Goal: Task Accomplishment & Management: Complete application form

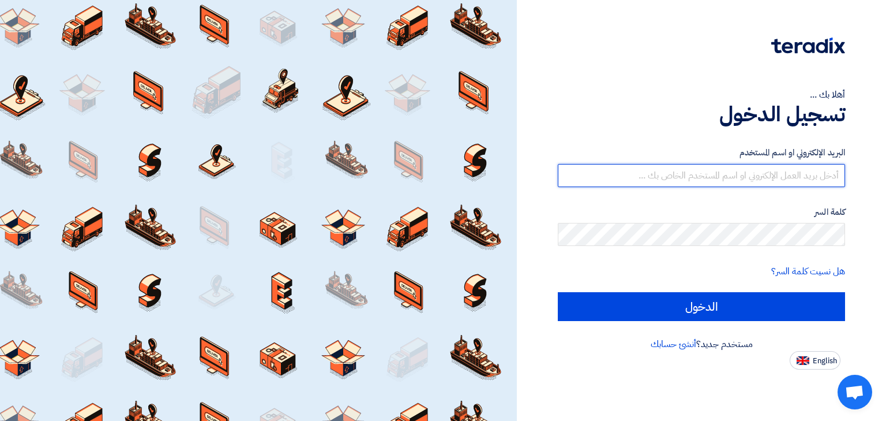
click at [740, 175] on input "text" at bounding box center [701, 175] width 287 height 23
type input "[PERSON_NAME][EMAIL_ADDRESS][DOMAIN_NAME]"
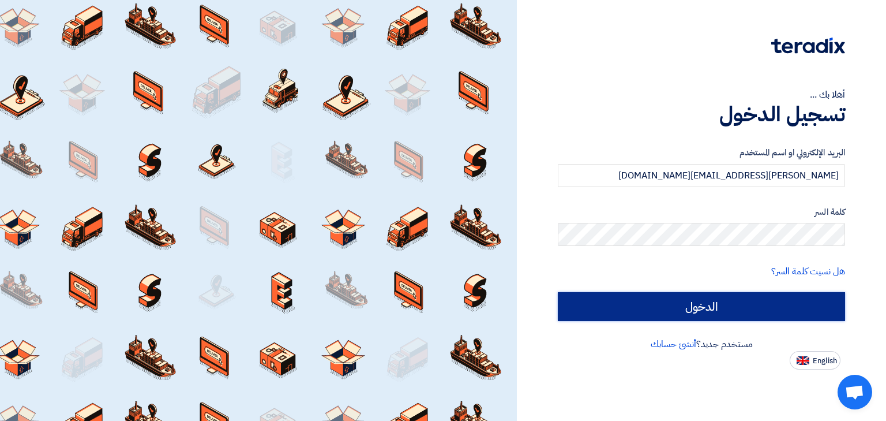
click at [720, 306] on input "الدخول" at bounding box center [701, 306] width 287 height 29
type input "Sign in"
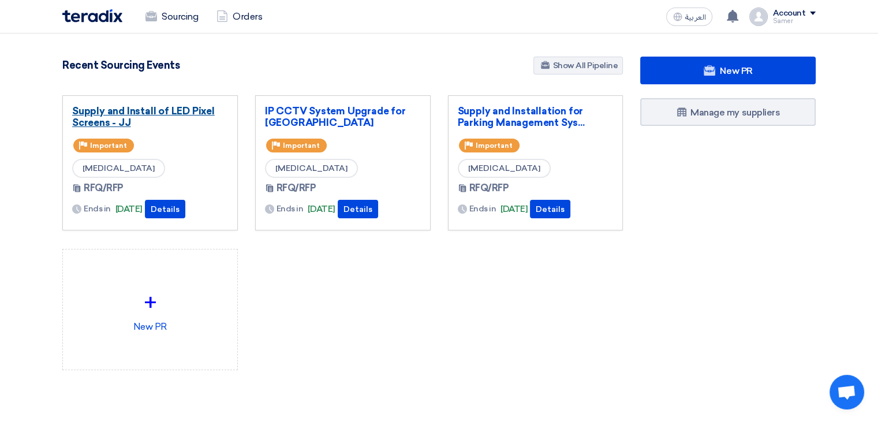
click at [148, 111] on link "Supply and Install of LED Pixel Screens - JJ" at bounding box center [150, 116] width 156 height 23
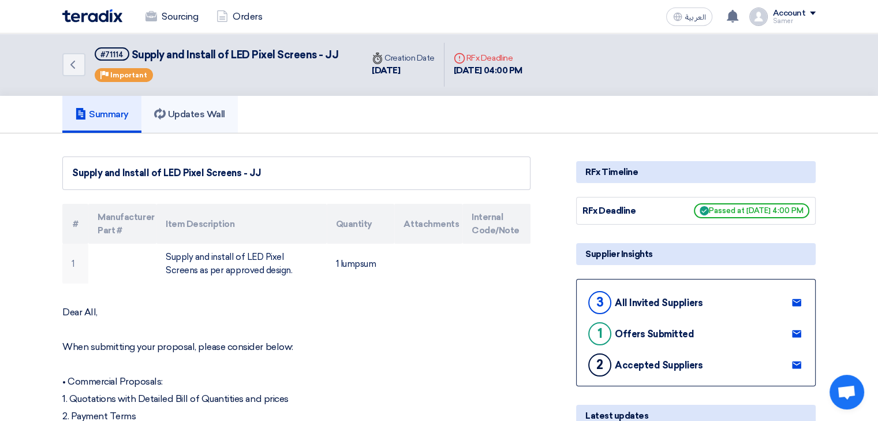
click at [219, 117] on h5 "Updates Wall" at bounding box center [189, 114] width 71 height 12
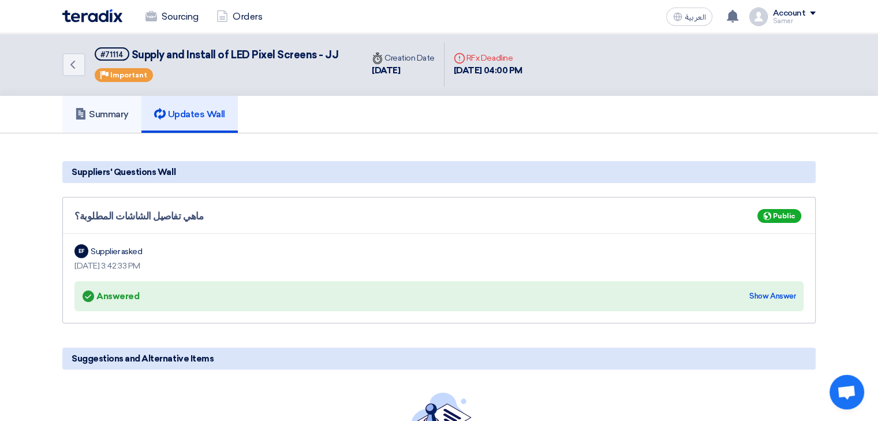
click at [115, 128] on link "Summary" at bounding box center [101, 114] width 79 height 37
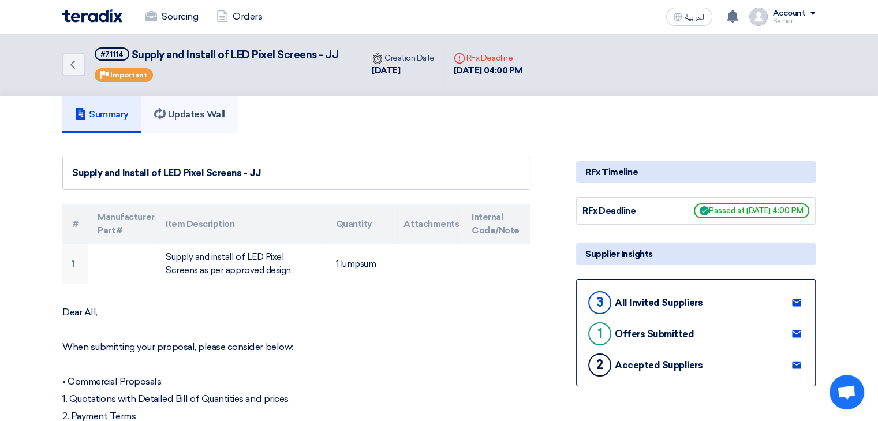
click at [213, 110] on h5 "Updates Wall" at bounding box center [189, 114] width 71 height 12
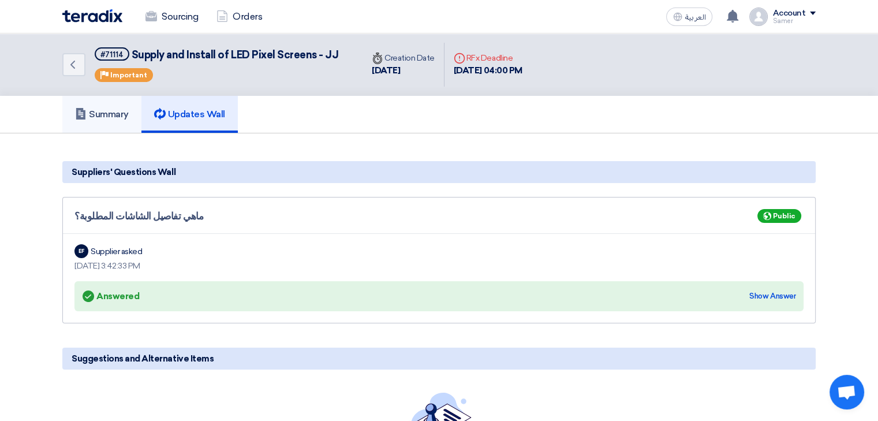
click at [130, 120] on link "Summary" at bounding box center [101, 114] width 79 height 37
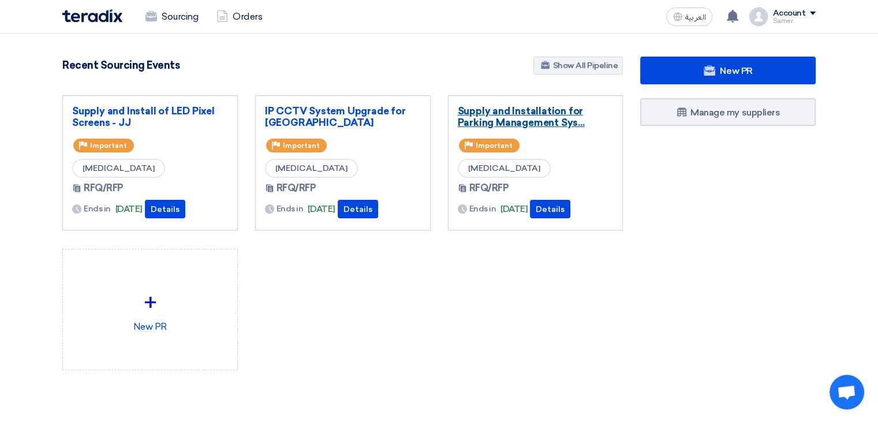
click at [491, 122] on link "Supply and Installation for Parking Management Sys..." at bounding box center [536, 116] width 156 height 23
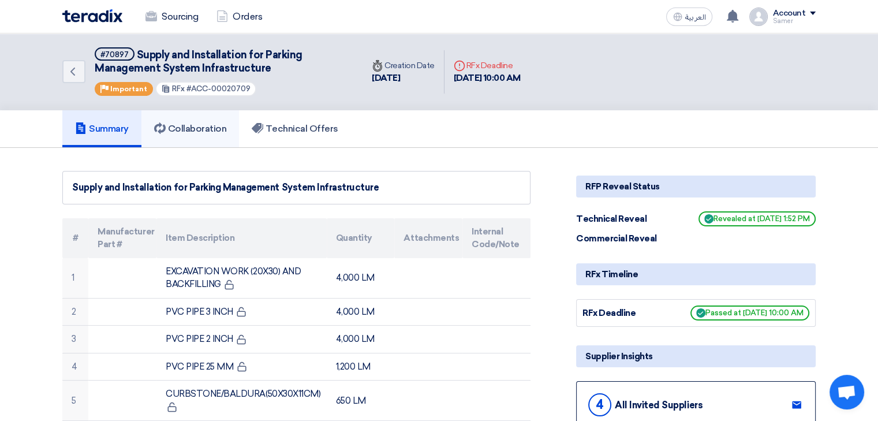
click at [215, 134] on link "Collaboration" at bounding box center [190, 128] width 98 height 37
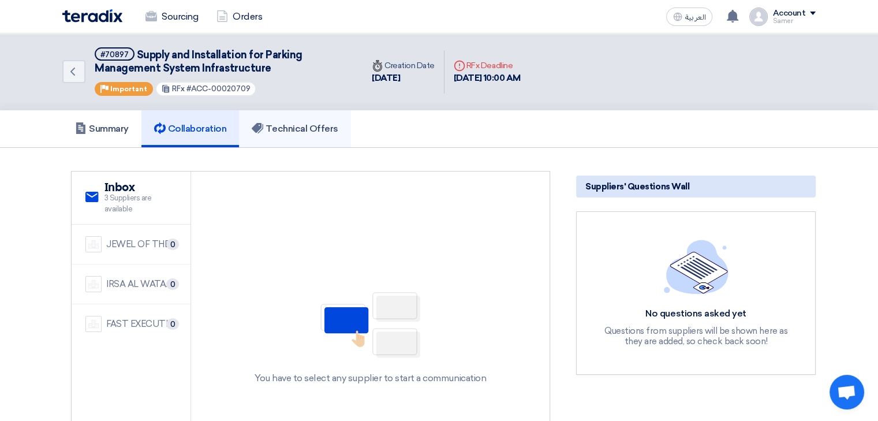
click at [304, 133] on h5 "Technical Offers" at bounding box center [295, 129] width 86 height 12
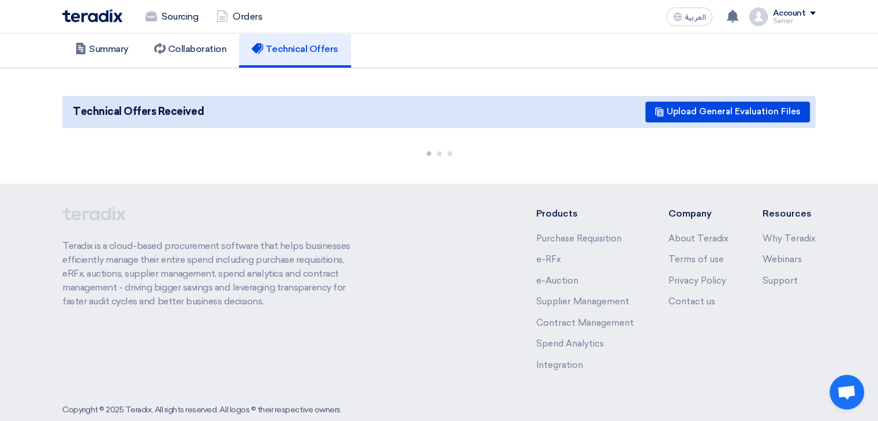
scroll to position [102, 0]
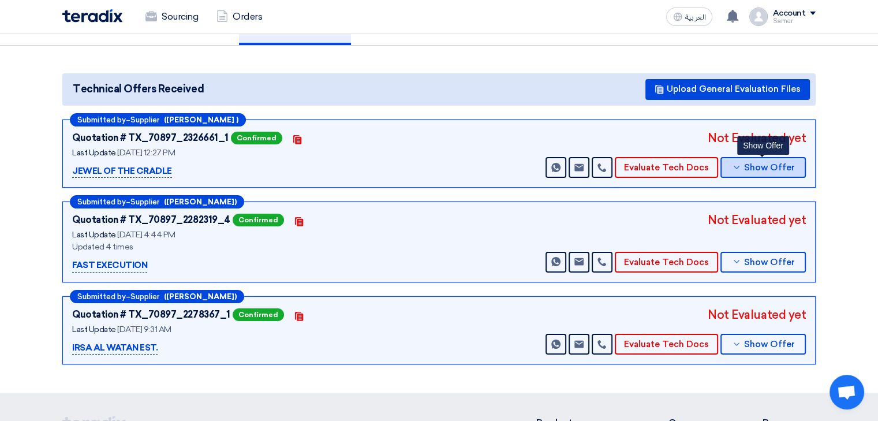
click at [764, 163] on span "Show Offer" at bounding box center [769, 167] width 51 height 9
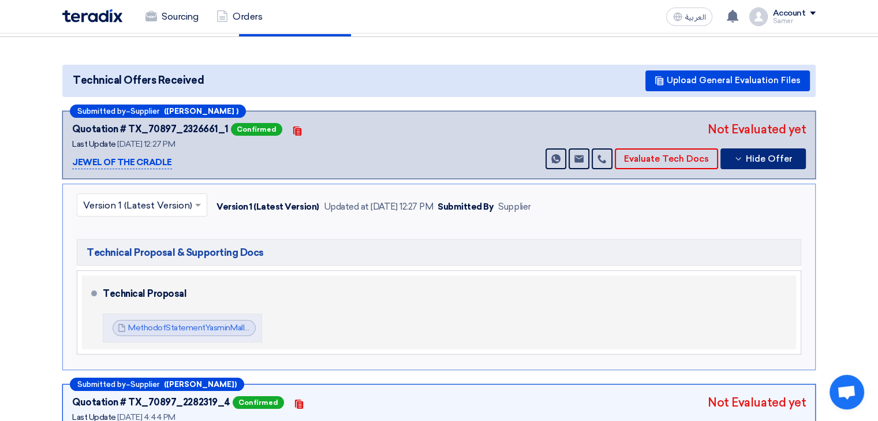
scroll to position [115, 0]
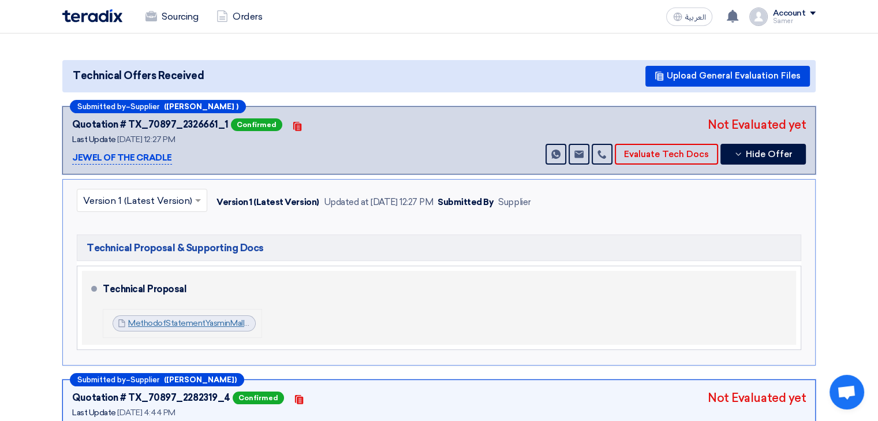
click at [198, 323] on link "MethodofStatementYasminMall_1756027616410.pdf" at bounding box center [224, 323] width 192 height 10
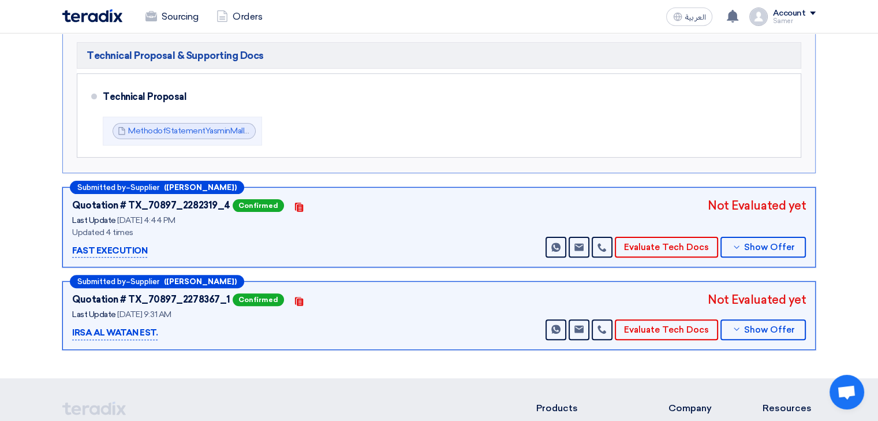
scroll to position [346, 0]
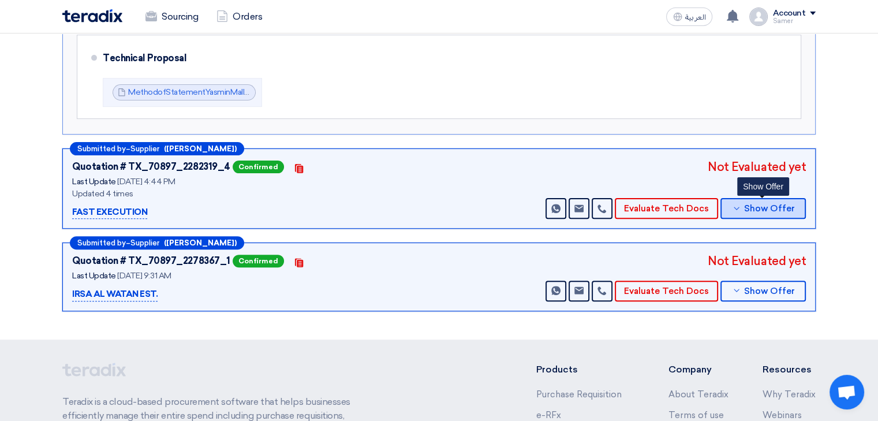
click at [757, 204] on span "Show Offer" at bounding box center [769, 208] width 51 height 9
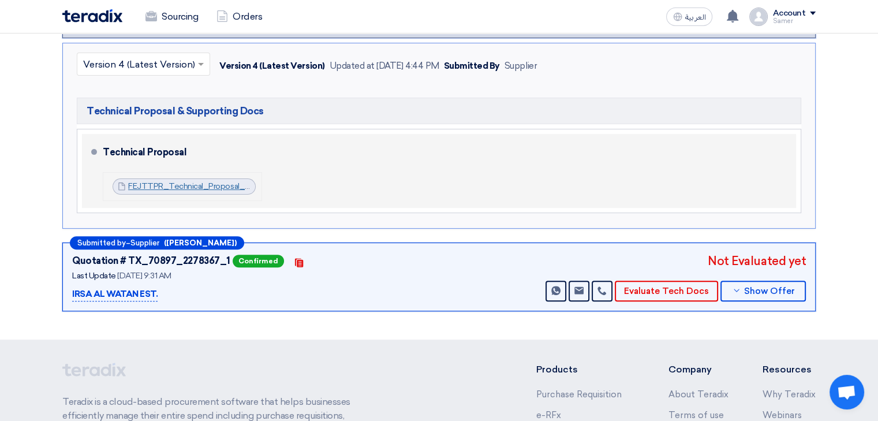
click at [175, 188] on link "FEJTTPR_Technical_Proposal_Parking_Management_System__[MEDICAL_DATA]_Mall_17544…" at bounding box center [329, 186] width 402 height 10
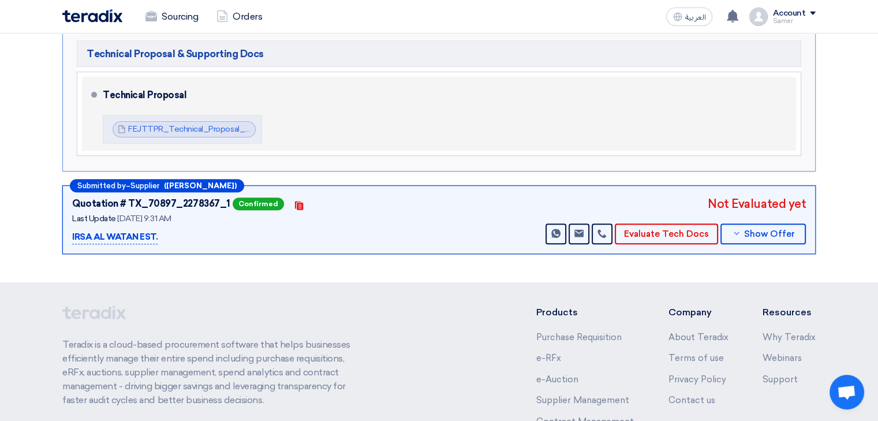
scroll to position [404, 0]
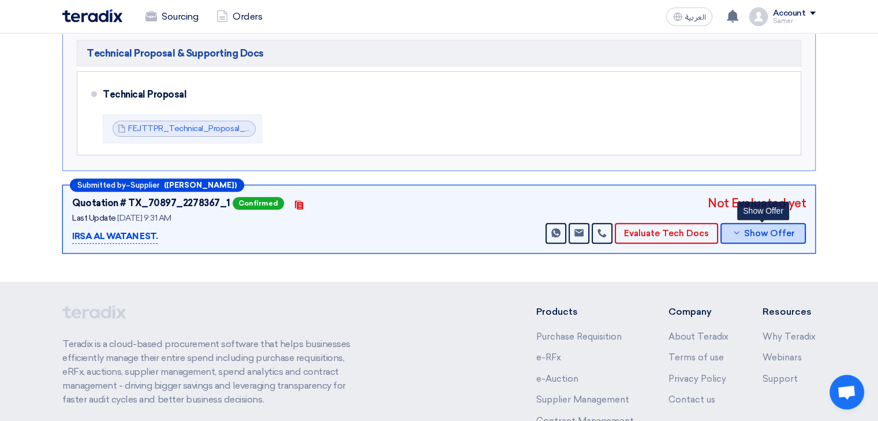
click at [766, 234] on span "Show Offer" at bounding box center [769, 233] width 51 height 9
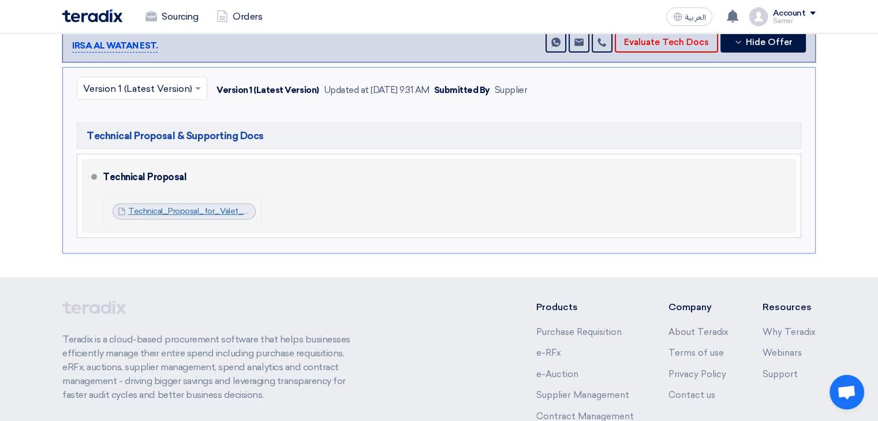
click at [136, 209] on link "Technical_Proposal_for_Valet_Parking_Services_Irsa_Al_watan_1754375046300.pdf" at bounding box center [284, 211] width 312 height 10
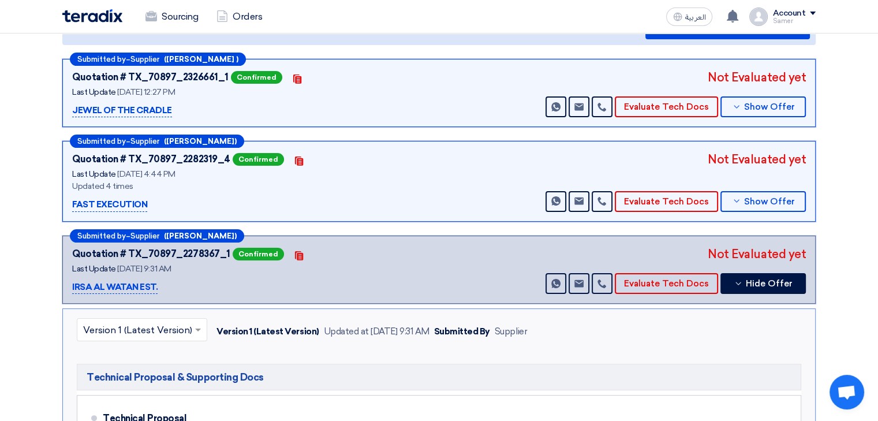
scroll to position [0, 0]
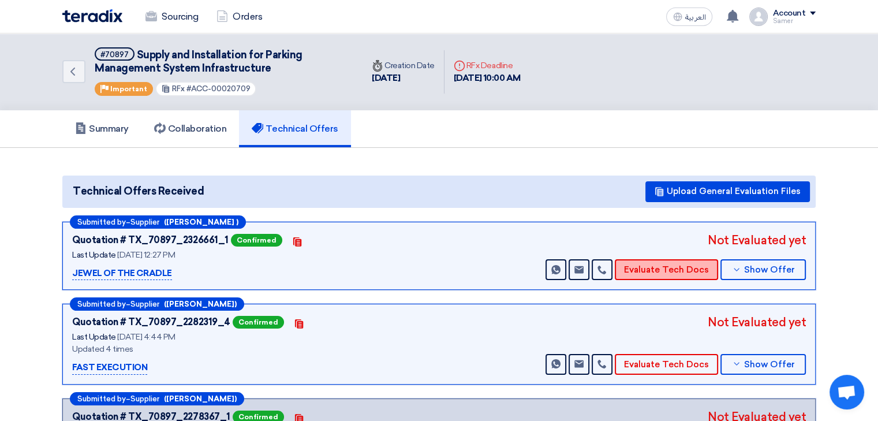
click at [663, 272] on button "Evaluate Tech Docs" at bounding box center [666, 269] width 103 height 21
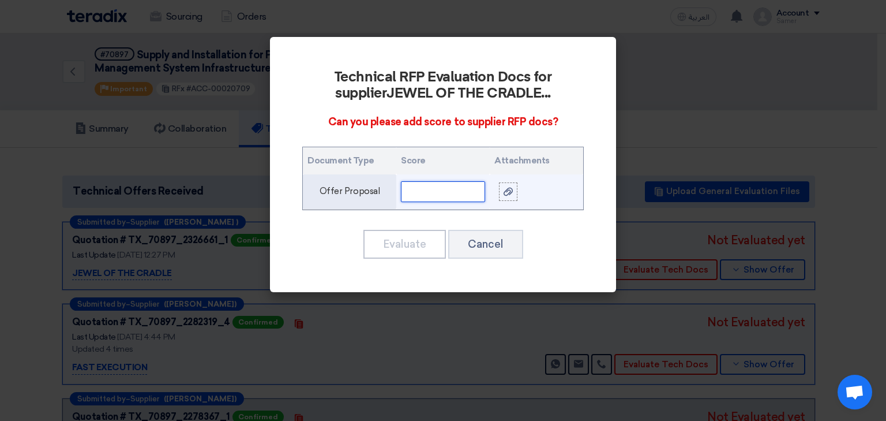
click at [421, 187] on input "text" at bounding box center [443, 191] width 84 height 21
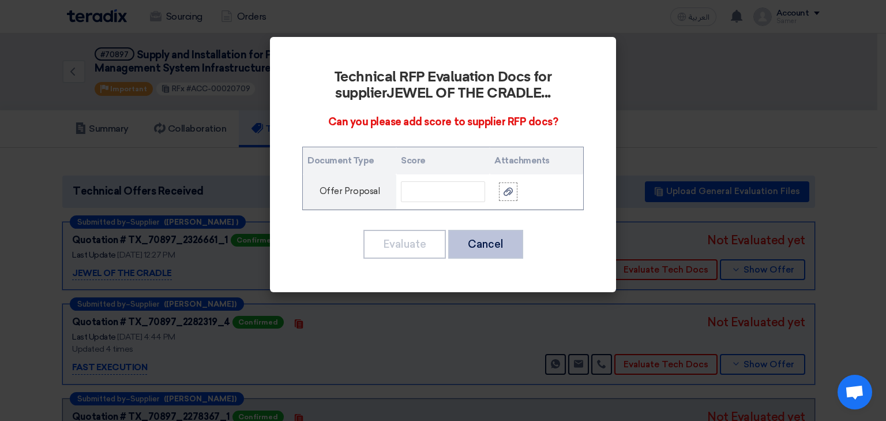
click at [505, 239] on button "Cancel" at bounding box center [485, 244] width 75 height 29
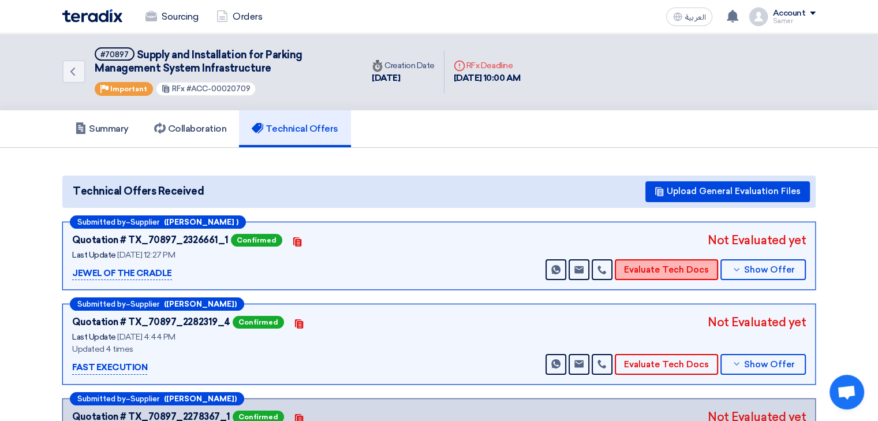
click at [685, 268] on button "Evaluate Tech Docs" at bounding box center [666, 269] width 103 height 21
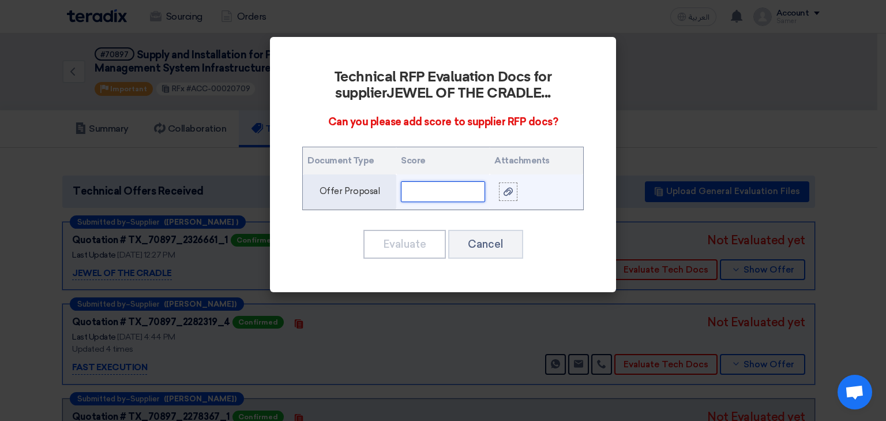
click at [471, 194] on input "text" at bounding box center [443, 191] width 84 height 21
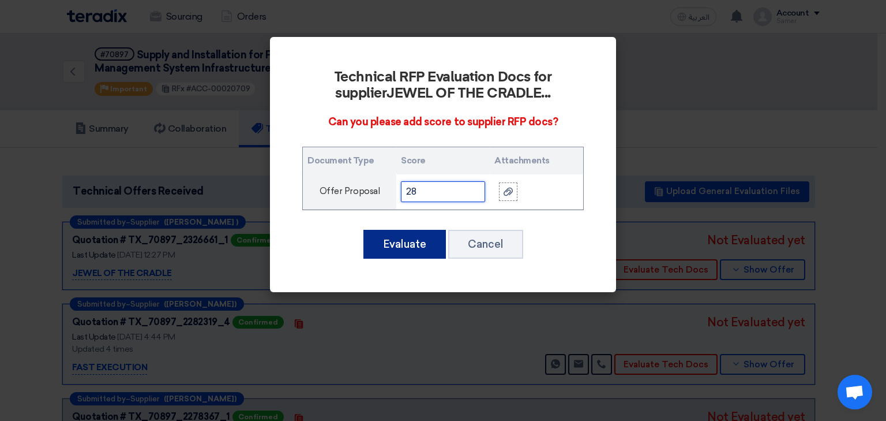
type input "28"
click at [414, 242] on button "Evaluate" at bounding box center [405, 244] width 83 height 29
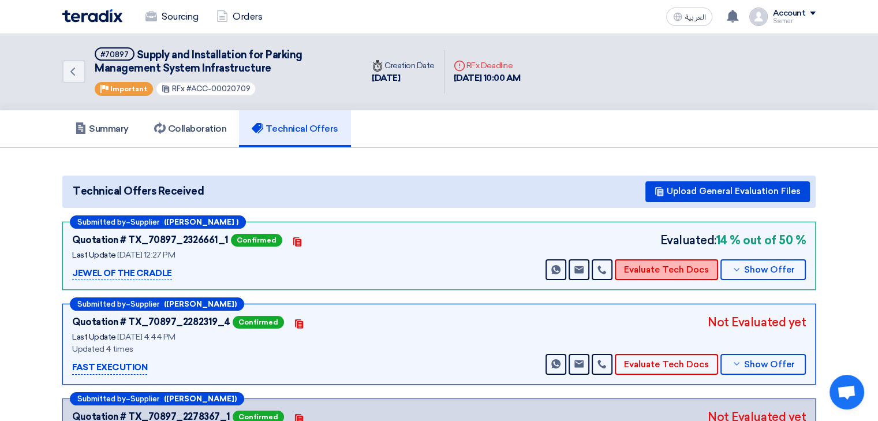
click at [681, 273] on button "Evaluate Tech Docs" at bounding box center [666, 269] width 103 height 21
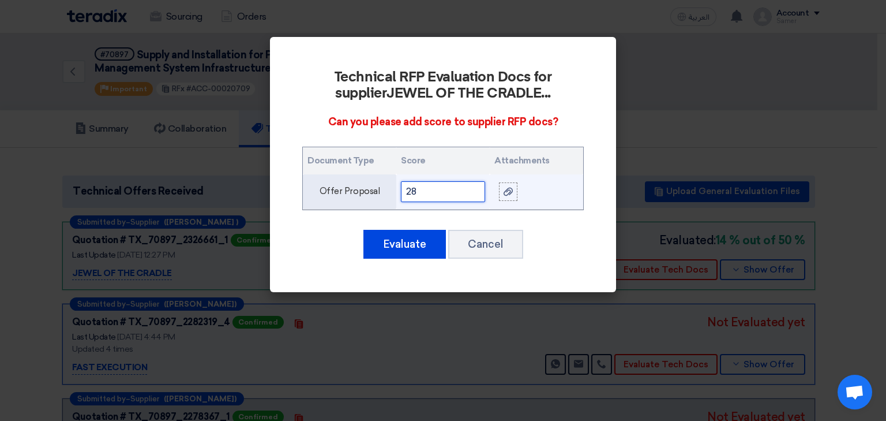
click at [456, 190] on input "28" at bounding box center [443, 191] width 84 height 21
type input "28"
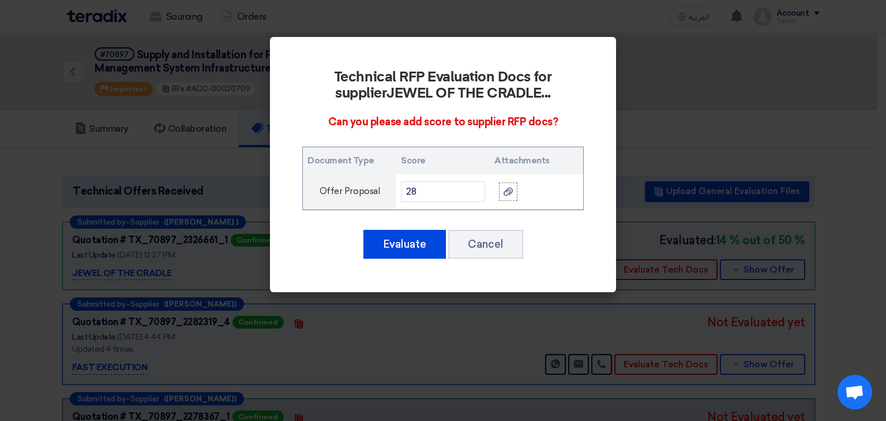
click at [407, 275] on div "Technical RFP Evaluation Docs for supplier JEWEL OF THE CRADLE ... Can you plea…" at bounding box center [443, 164] width 319 height 227
click at [402, 254] on button "Evaluate" at bounding box center [405, 244] width 83 height 29
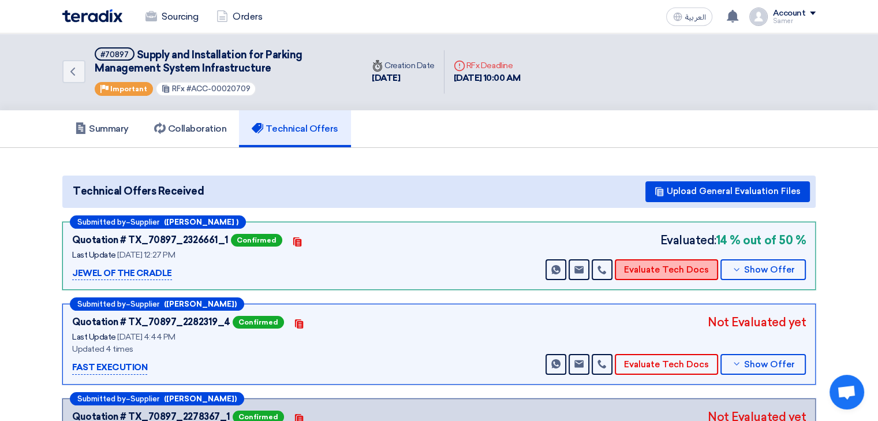
click at [680, 265] on button "Evaluate Tech Docs" at bounding box center [666, 269] width 103 height 21
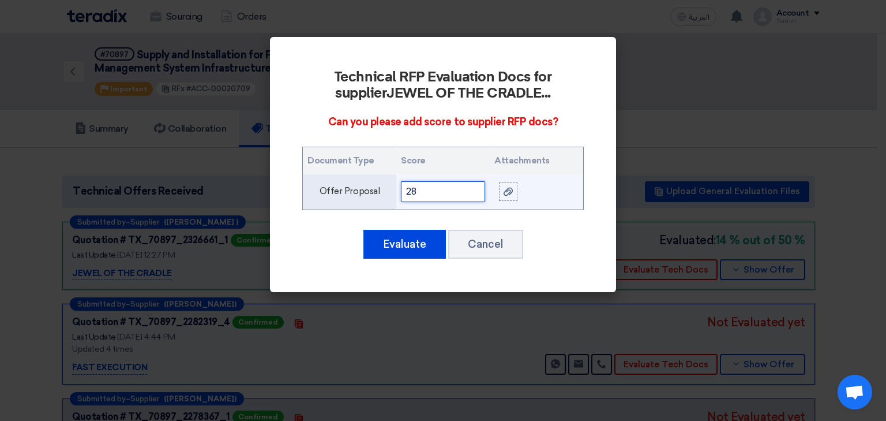
click at [444, 198] on input "28" at bounding box center [443, 191] width 84 height 21
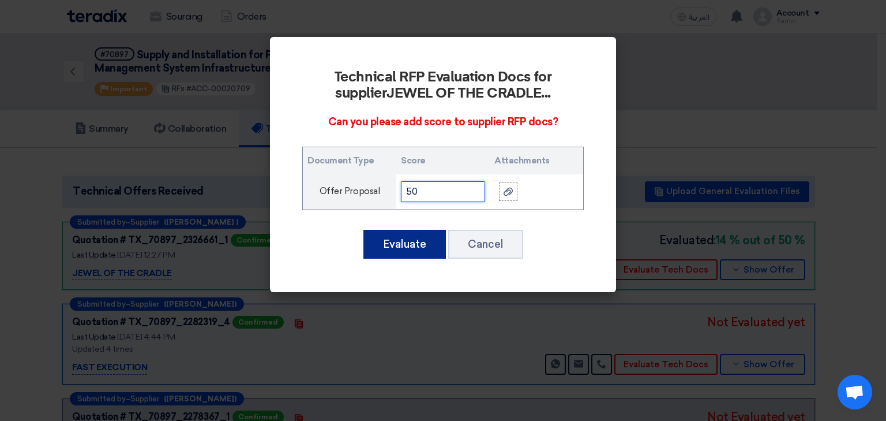
type input "50"
click at [416, 241] on button "Evaluate" at bounding box center [405, 244] width 83 height 29
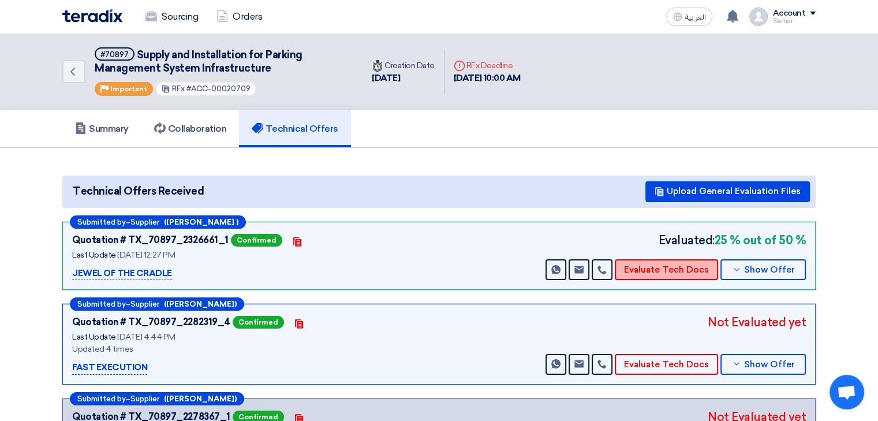
click at [670, 266] on button "Evaluate Tech Docs" at bounding box center [666, 269] width 103 height 21
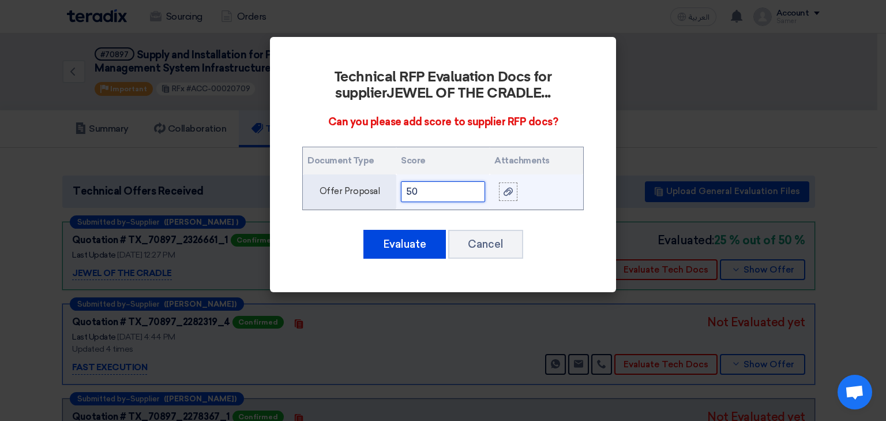
click at [441, 187] on input "50" at bounding box center [443, 191] width 84 height 21
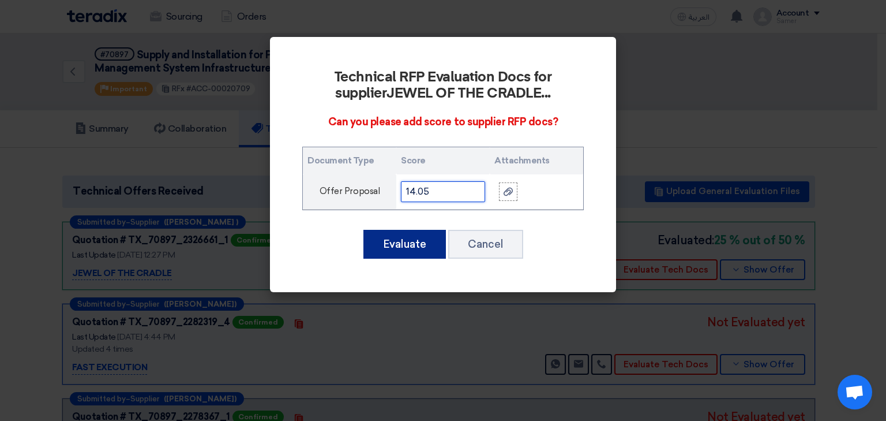
type input "14.05"
click at [410, 245] on button "Evaluate" at bounding box center [405, 244] width 83 height 29
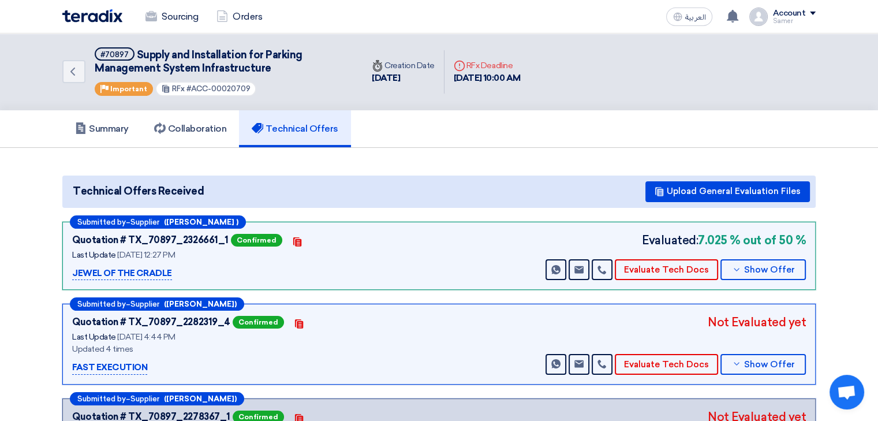
click at [518, 313] on div "Quotation # TX_70897_2282319_4 Confirmed Contacts Last Update [DATE] 4:44 PM Up…" at bounding box center [438, 343] width 733 height 61
click at [666, 272] on button "Evaluate Tech Docs" at bounding box center [666, 269] width 103 height 21
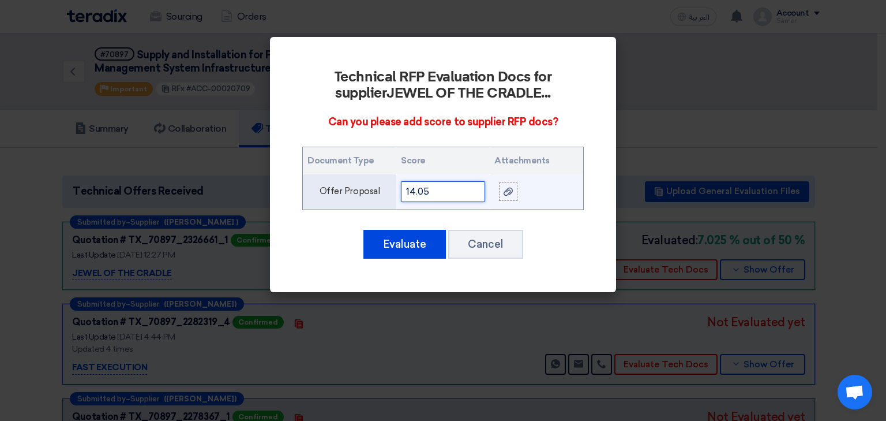
click at [430, 188] on input "14.05" at bounding box center [443, 191] width 84 height 21
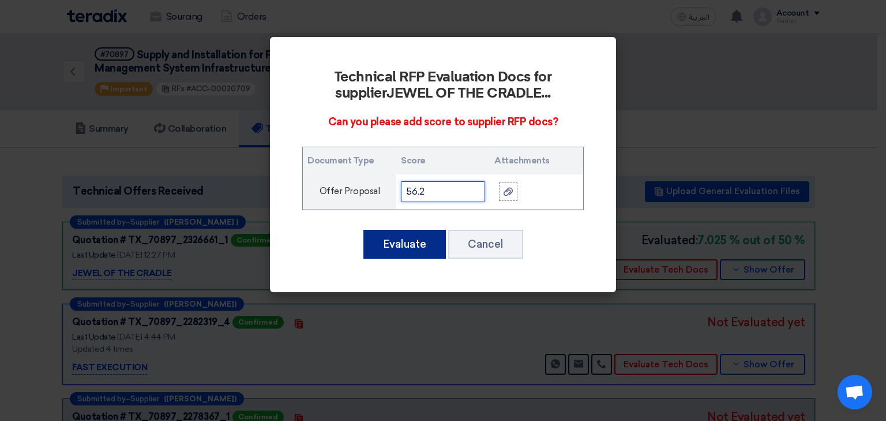
type input "56.2"
click at [410, 238] on button "Evaluate" at bounding box center [405, 244] width 83 height 29
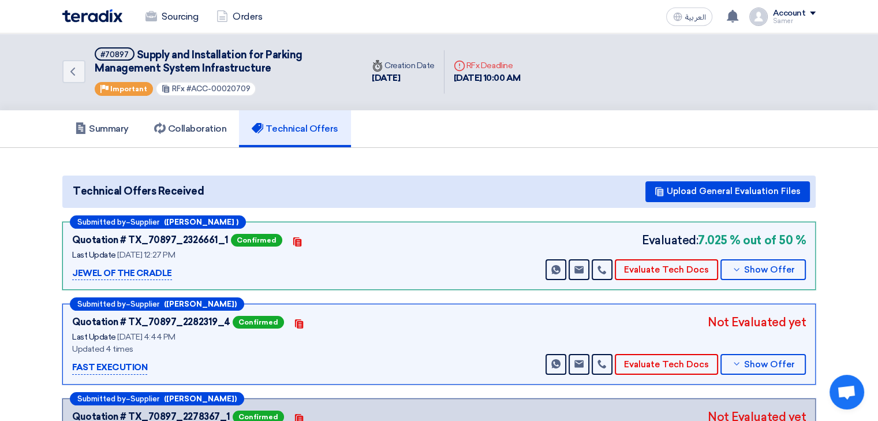
click at [517, 329] on div "Quotation # TX_70897_2282319_4 Confirmed Contacts Last Update [DATE] 4:44 PM Up…" at bounding box center [438, 343] width 733 height 61
click at [668, 360] on button "Evaluate Tech Docs" at bounding box center [666, 364] width 103 height 21
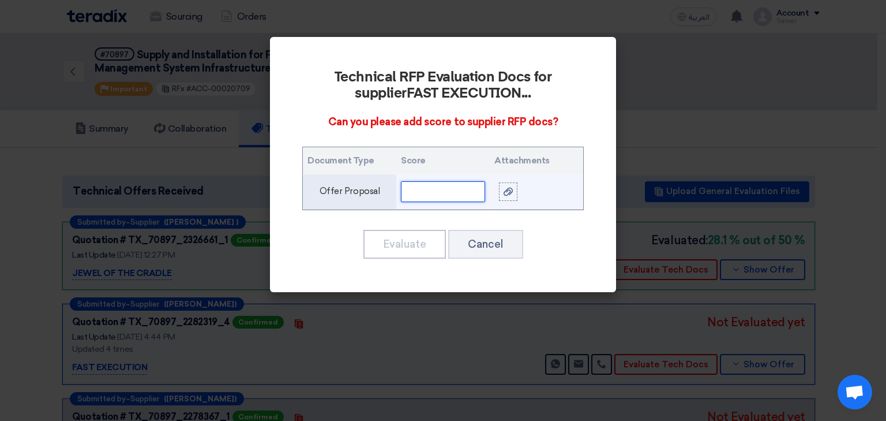
click at [445, 194] on input "text" at bounding box center [443, 191] width 84 height 21
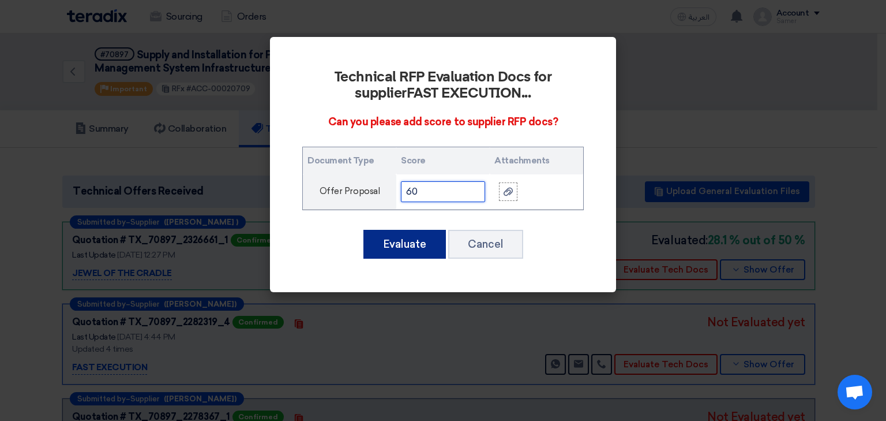
type input "60"
click at [415, 237] on button "Evaluate" at bounding box center [405, 244] width 83 height 29
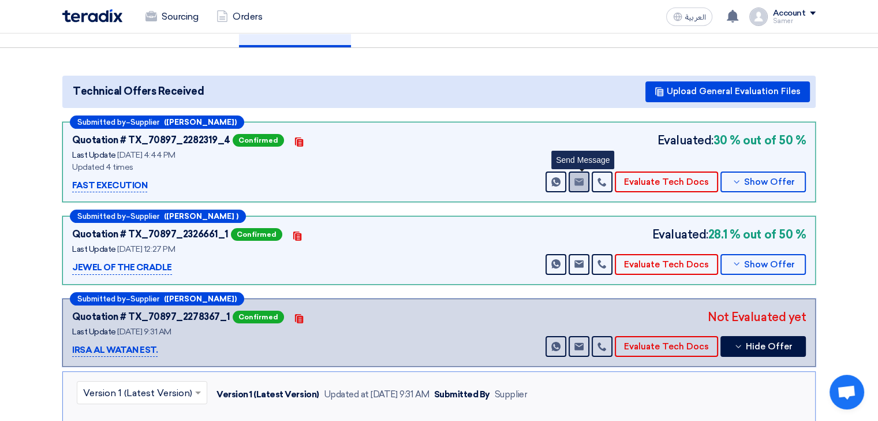
scroll to position [115, 0]
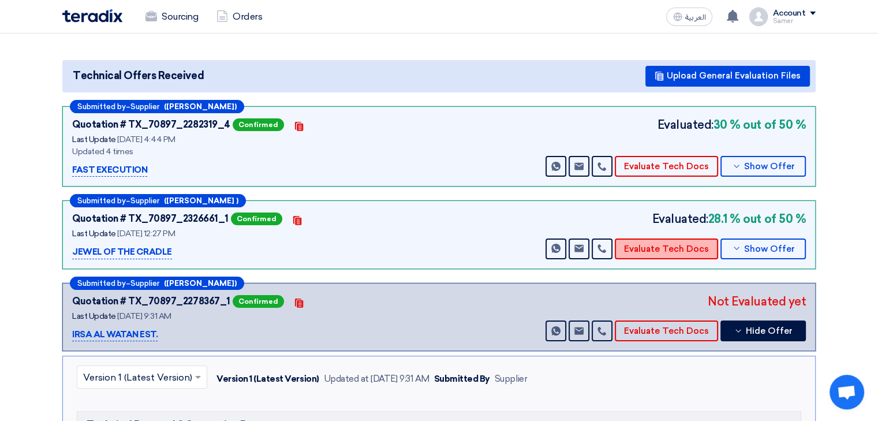
click at [661, 250] on button "Evaluate Tech Docs" at bounding box center [666, 248] width 103 height 21
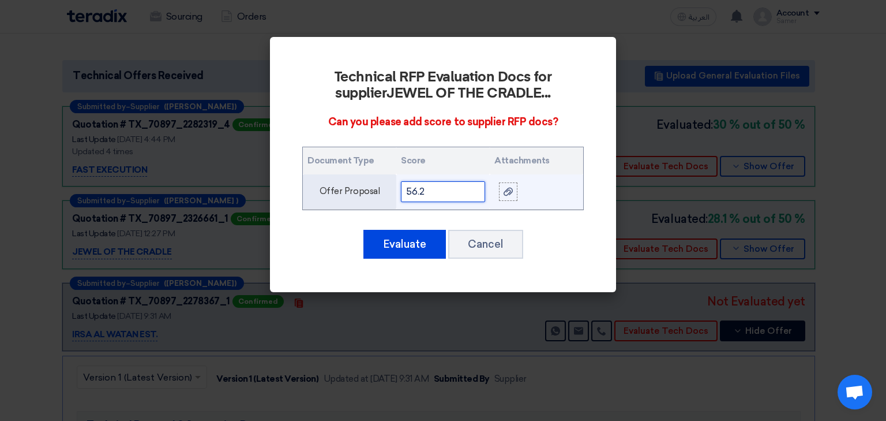
click at [437, 191] on input "56.2" at bounding box center [443, 191] width 84 height 21
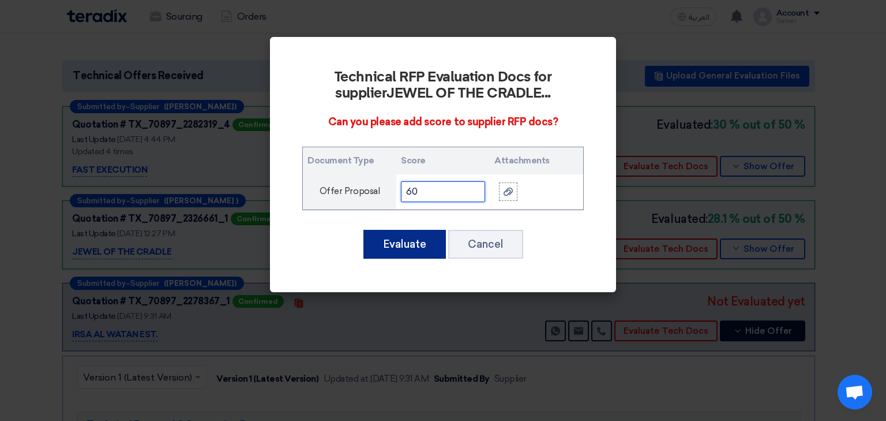
type input "60"
click at [424, 254] on button "Evaluate" at bounding box center [405, 244] width 83 height 29
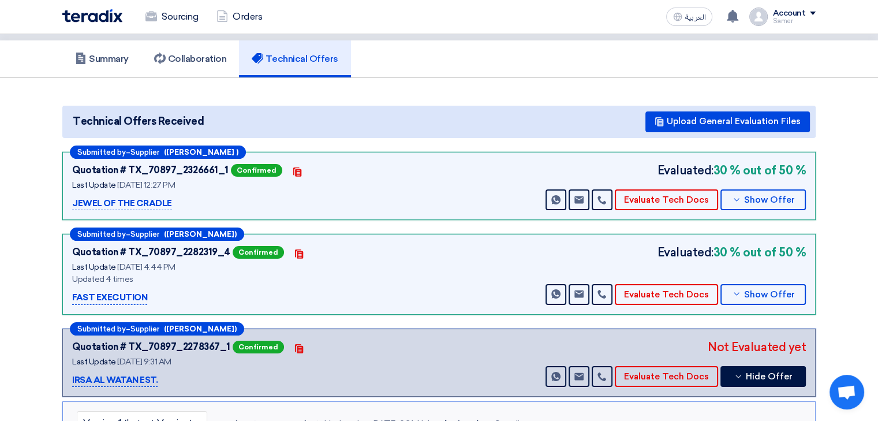
scroll to position [58, 0]
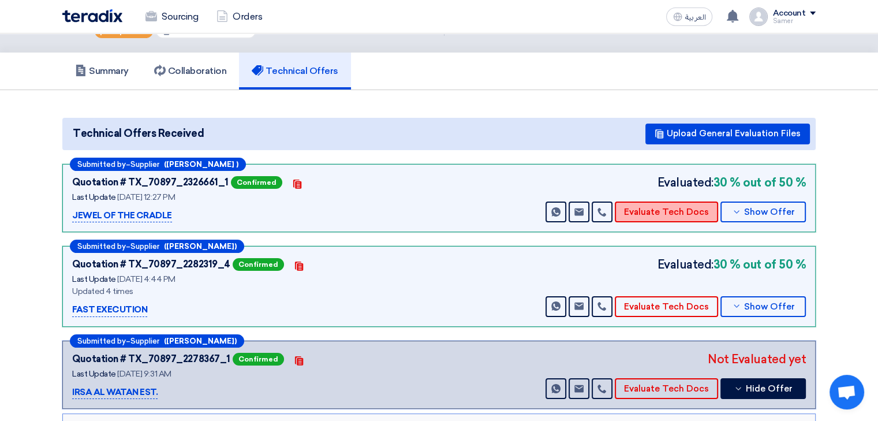
click at [660, 211] on button "Evaluate Tech Docs" at bounding box center [666, 211] width 103 height 21
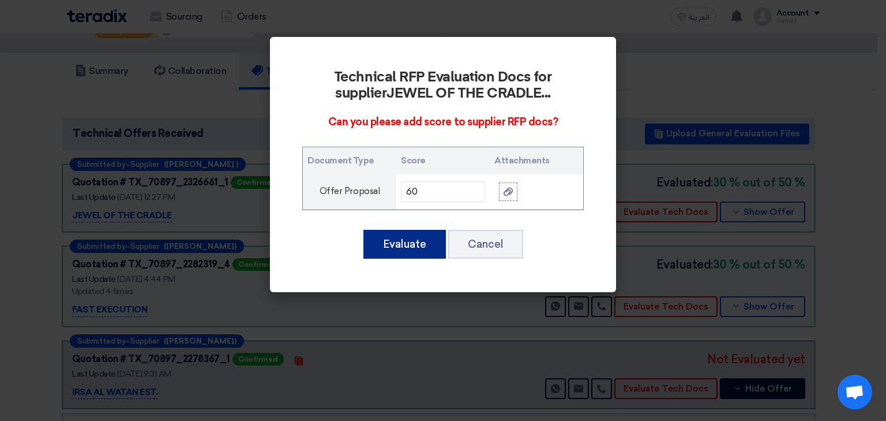
click at [413, 239] on button "Evaluate" at bounding box center [405, 244] width 83 height 29
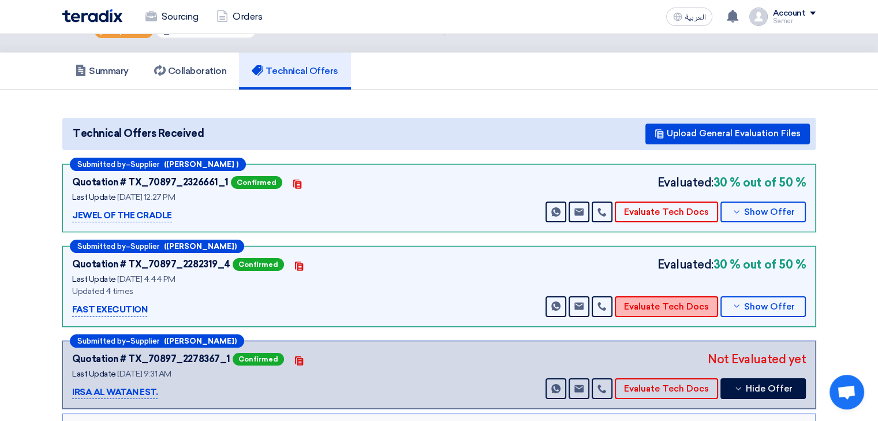
click at [664, 310] on button "Evaluate Tech Docs" at bounding box center [666, 306] width 103 height 21
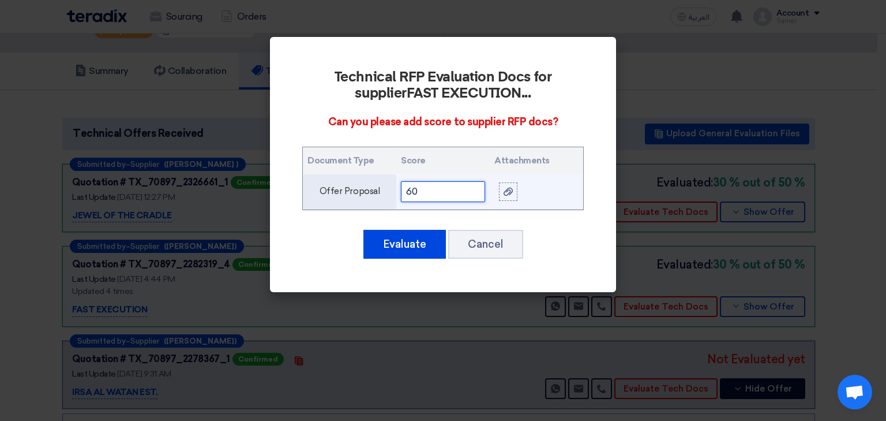
click at [441, 190] on input "60" at bounding box center [443, 191] width 84 height 21
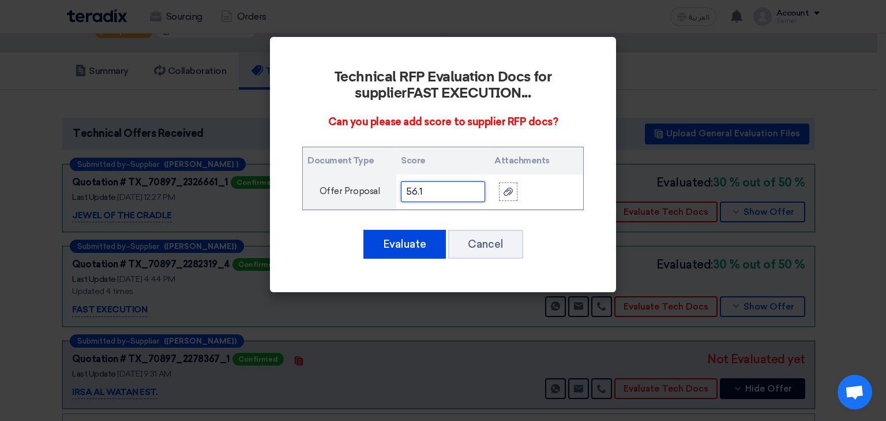
type input "56.1"
click at [383, 259] on div "Technical RFP Evaluation Docs for supplier FAST EXECUTION ... Can you please ad…" at bounding box center [443, 164] width 319 height 227
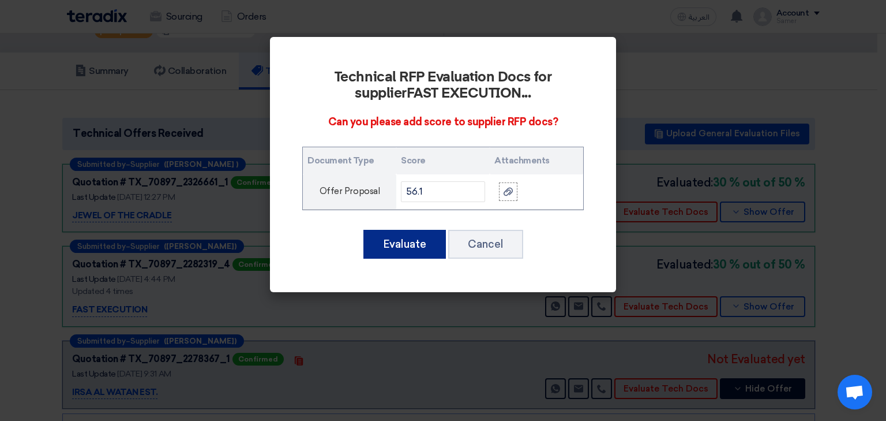
click at [390, 249] on button "Evaluate" at bounding box center [405, 244] width 83 height 29
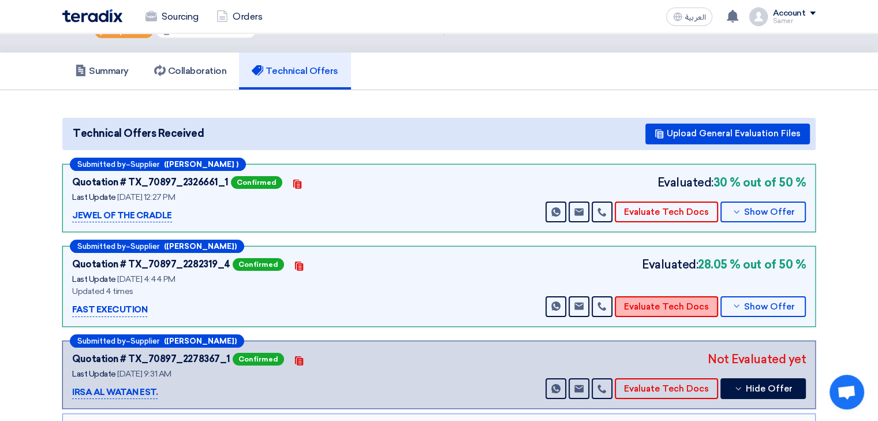
click at [661, 304] on button "Evaluate Tech Docs" at bounding box center [666, 306] width 103 height 21
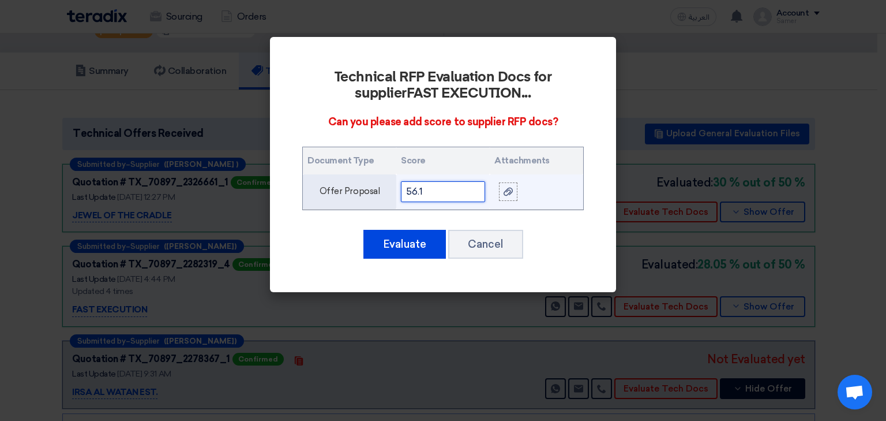
click at [466, 194] on input "56.1" at bounding box center [443, 191] width 84 height 21
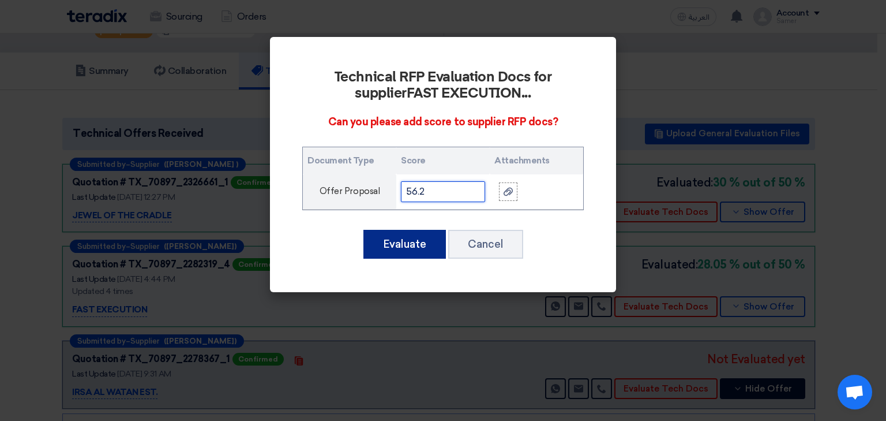
type input "56.2"
click at [420, 244] on button "Evaluate" at bounding box center [405, 244] width 83 height 29
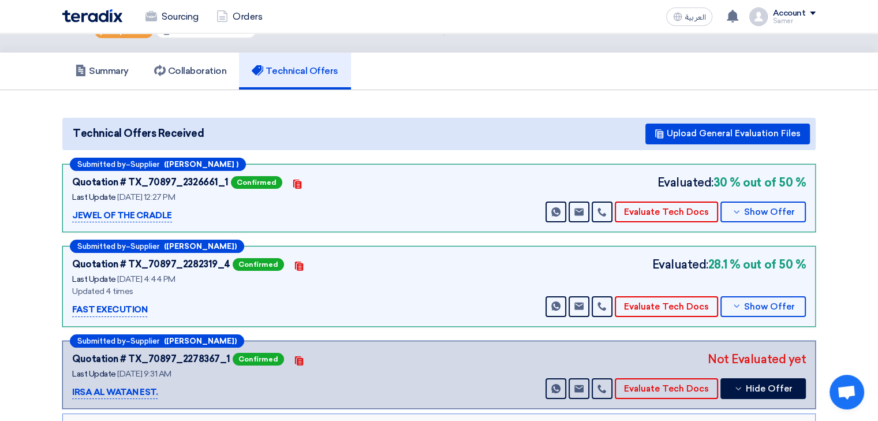
scroll to position [115, 0]
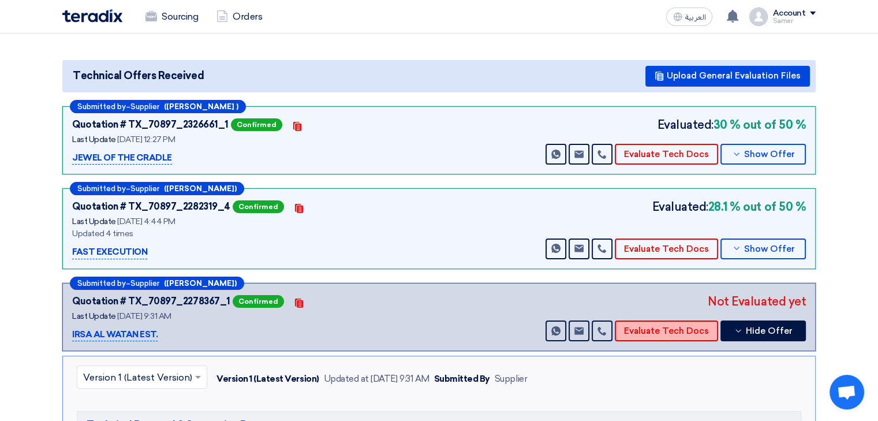
click at [670, 321] on button "Evaluate Tech Docs" at bounding box center [666, 330] width 103 height 21
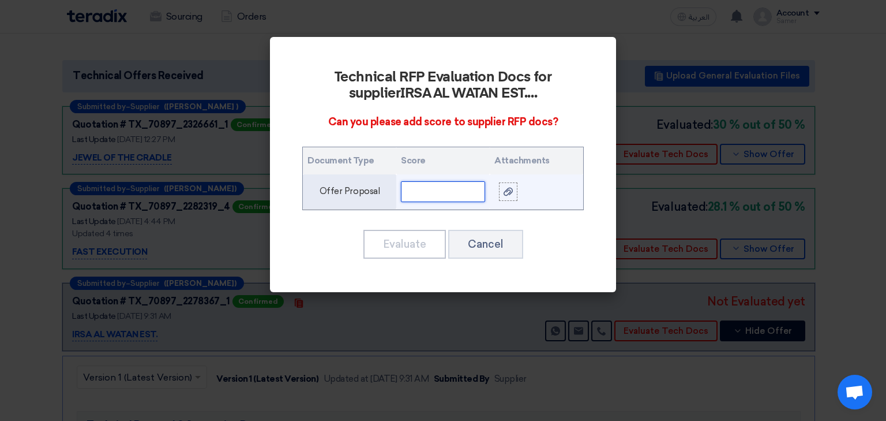
click at [461, 195] on input "text" at bounding box center [443, 191] width 84 height 21
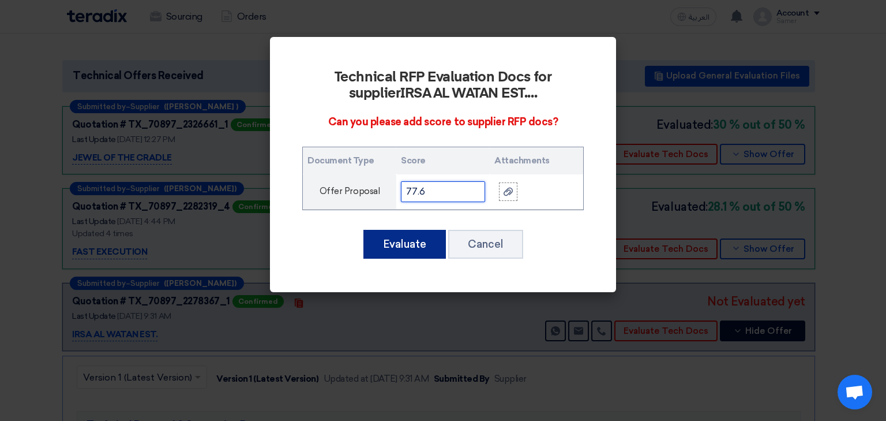
type input "77.6"
click at [417, 254] on button "Evaluate" at bounding box center [405, 244] width 83 height 29
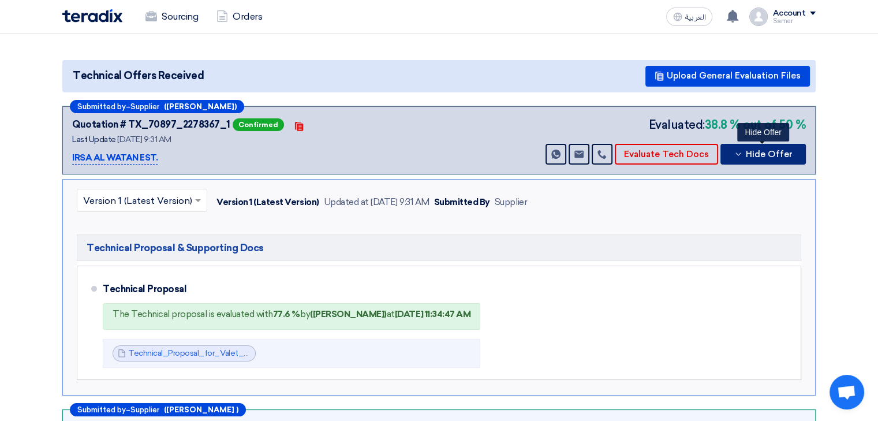
click at [750, 160] on button "Hide Offer" at bounding box center [762, 154] width 85 height 21
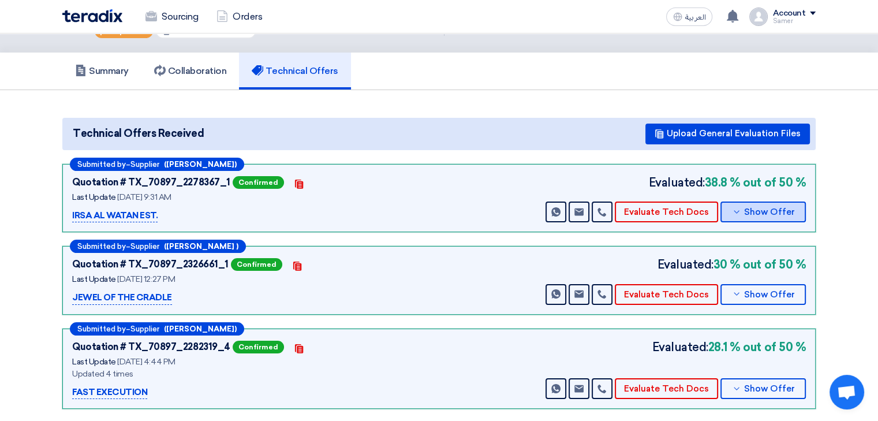
scroll to position [0, 0]
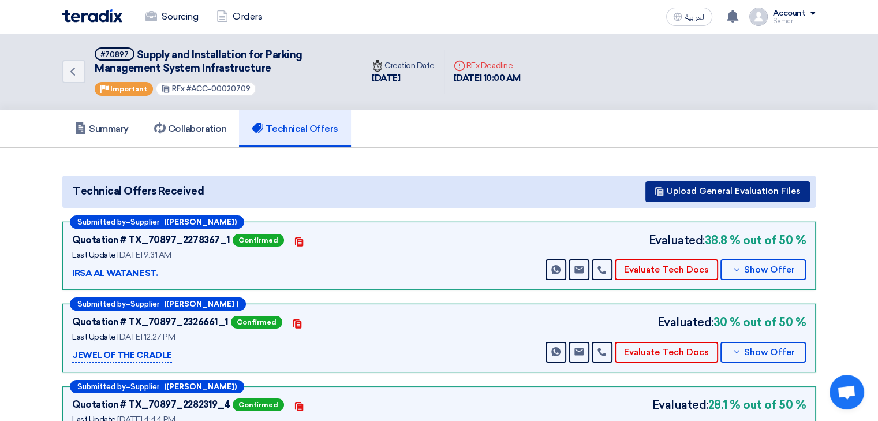
click at [669, 188] on button "Upload General Evaluation Files" at bounding box center [727, 191] width 164 height 21
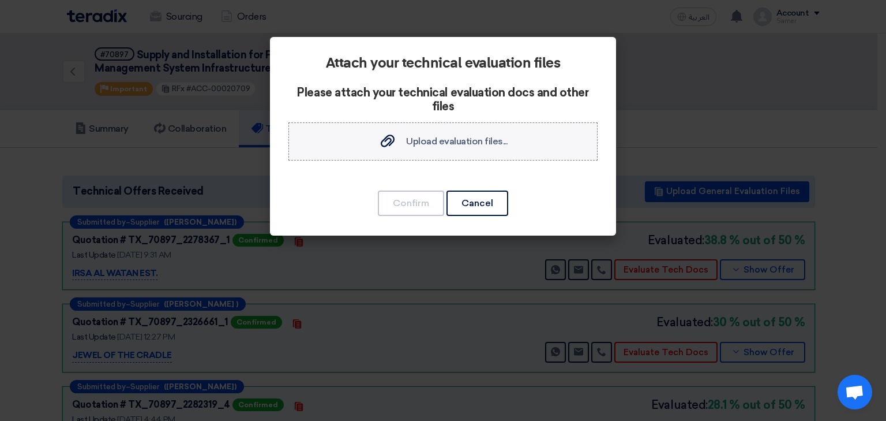
click at [407, 146] on span "Upload evaluation files..." at bounding box center [457, 141] width 102 height 11
click at [0, 0] on input "Upload evaluation files... Upload evaluation files..." at bounding box center [0, 0] width 0 height 0
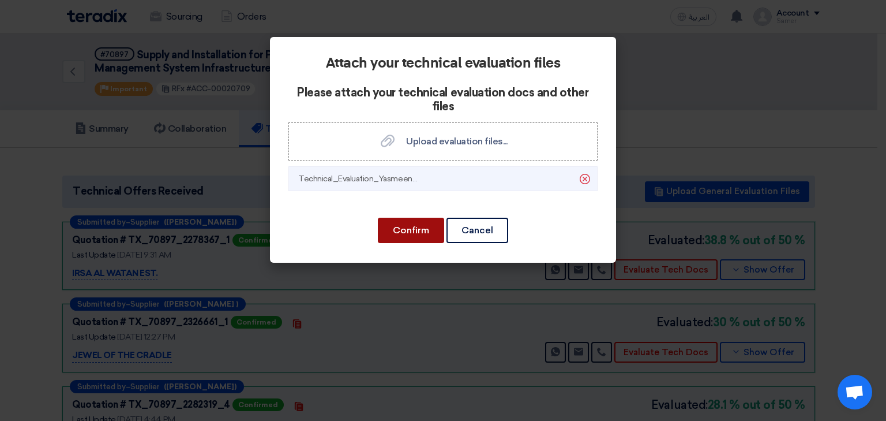
click at [411, 229] on button "Confirm" at bounding box center [411, 230] width 66 height 25
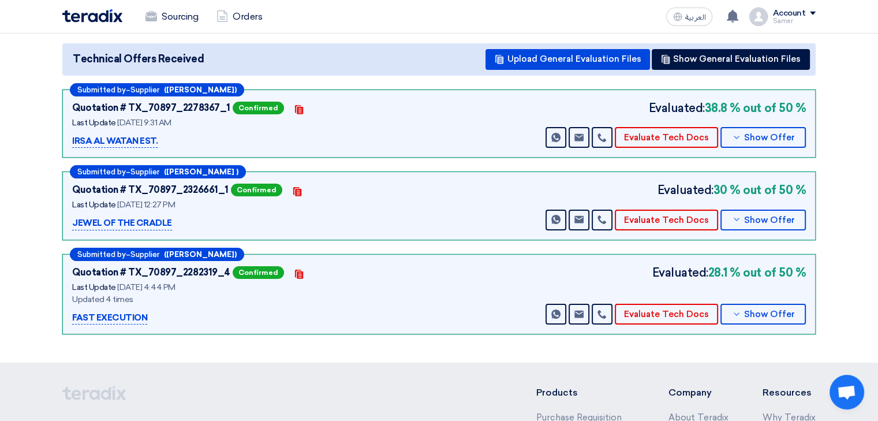
scroll to position [289, 0]
